Goal: Navigation & Orientation: Find specific page/section

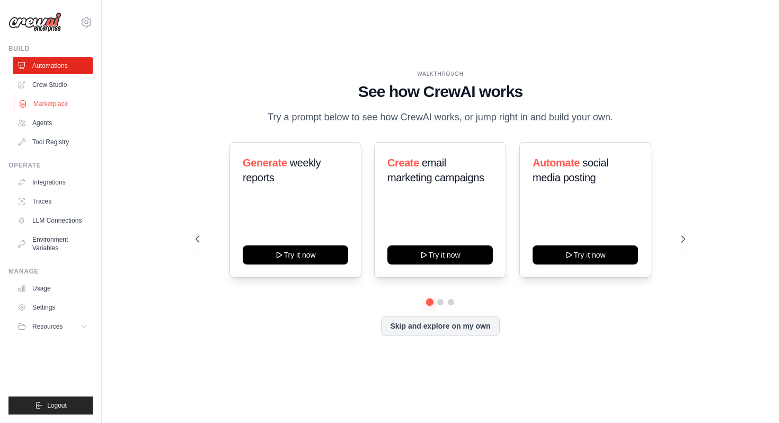
click at [51, 102] on link "Marketplace" at bounding box center [54, 103] width 80 height 17
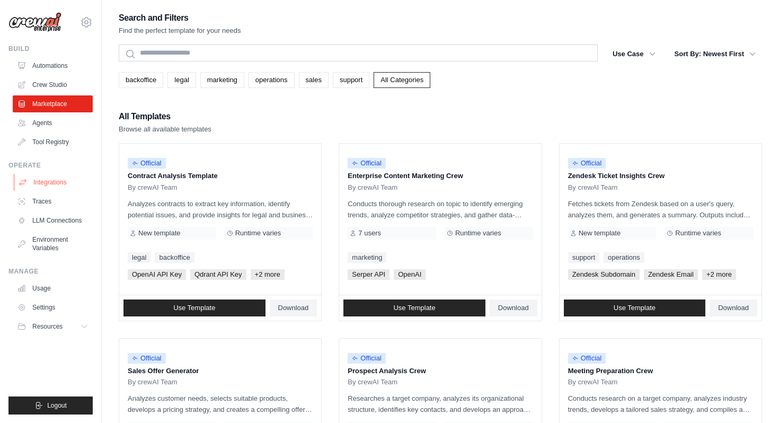
click at [62, 183] on link "Integrations" at bounding box center [54, 182] width 80 height 17
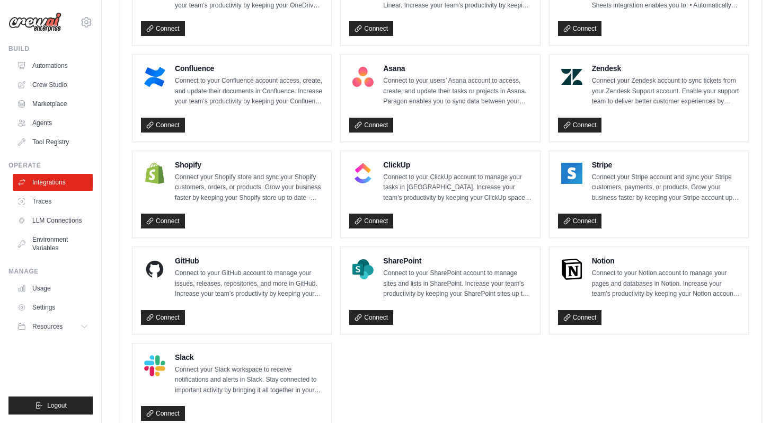
scroll to position [695, 0]
